Goal: Find specific page/section

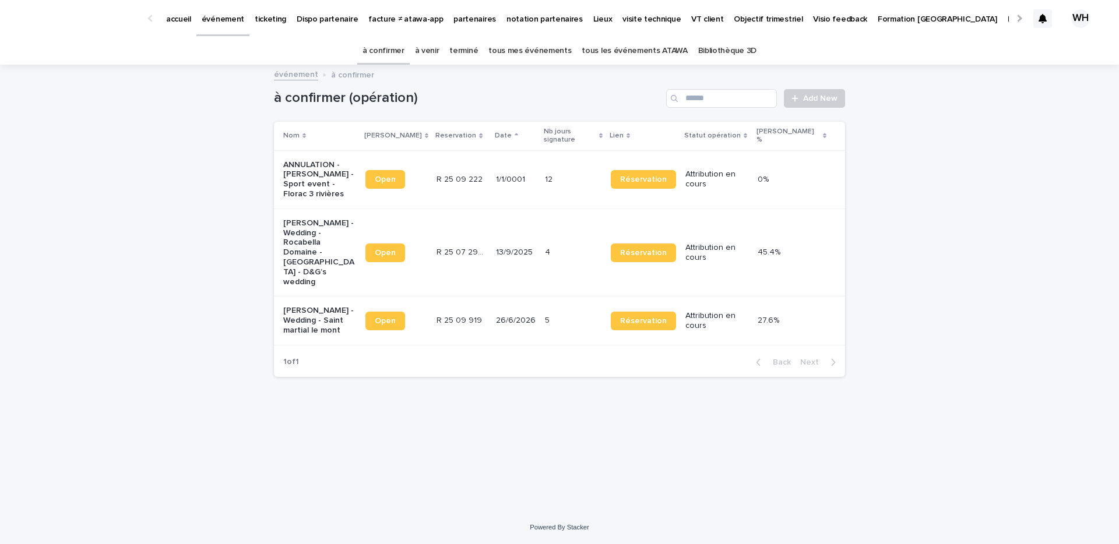
click at [200, 26] on link "événement" at bounding box center [222, 17] width 53 height 34
